Goal: Download file/media

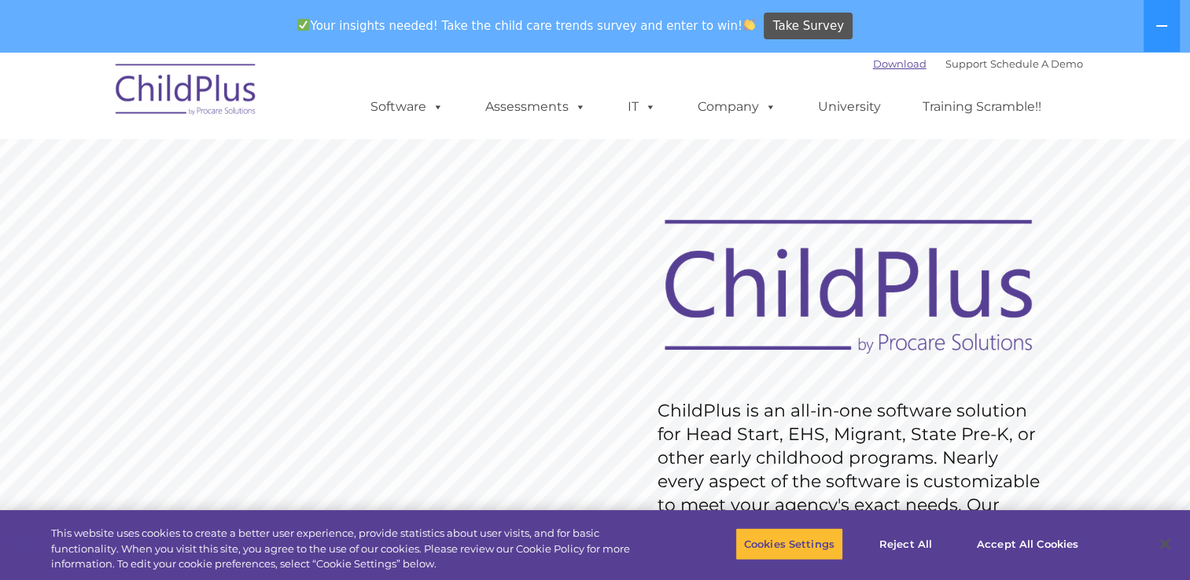
click at [873, 61] on link "Download" at bounding box center [899, 63] width 53 height 13
click at [881, 67] on link "Download" at bounding box center [899, 63] width 53 height 13
